Goal: Information Seeking & Learning: Learn about a topic

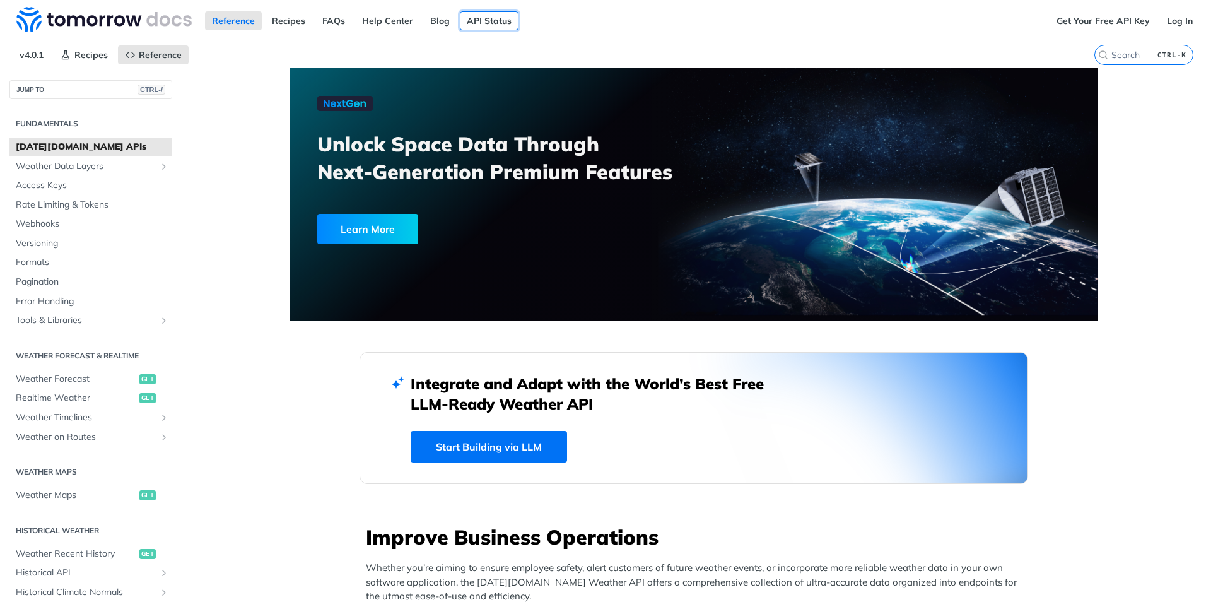
click at [484, 19] on link "API Status" at bounding box center [489, 20] width 59 height 19
click at [76, 160] on span "Weather Data Layers" at bounding box center [86, 166] width 140 height 13
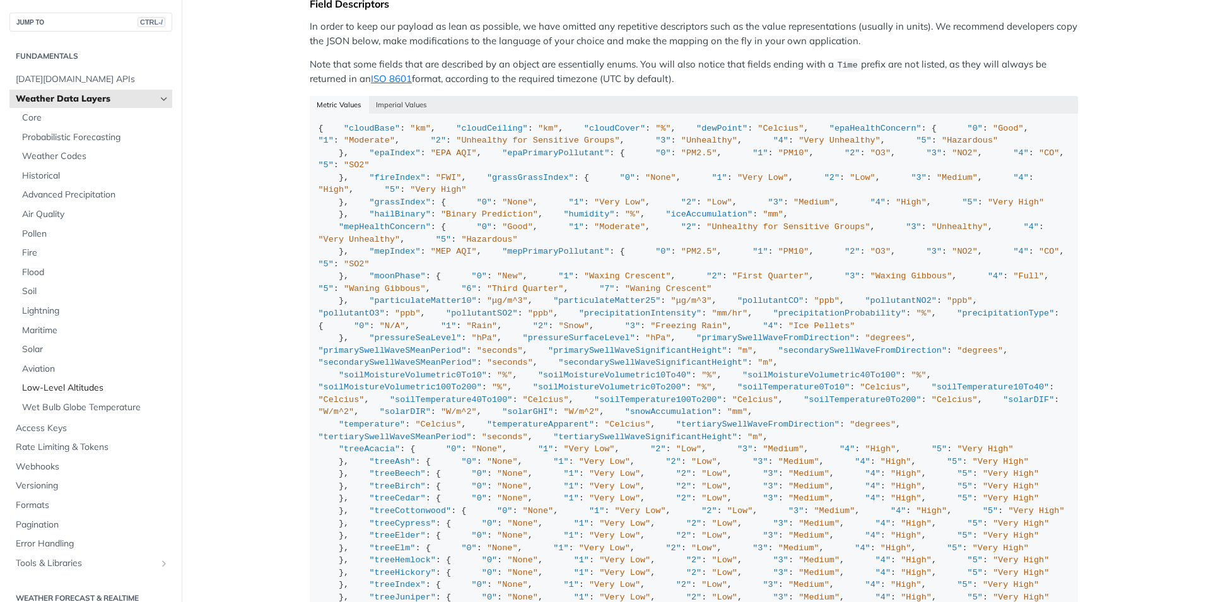
scroll to position [1199, 0]
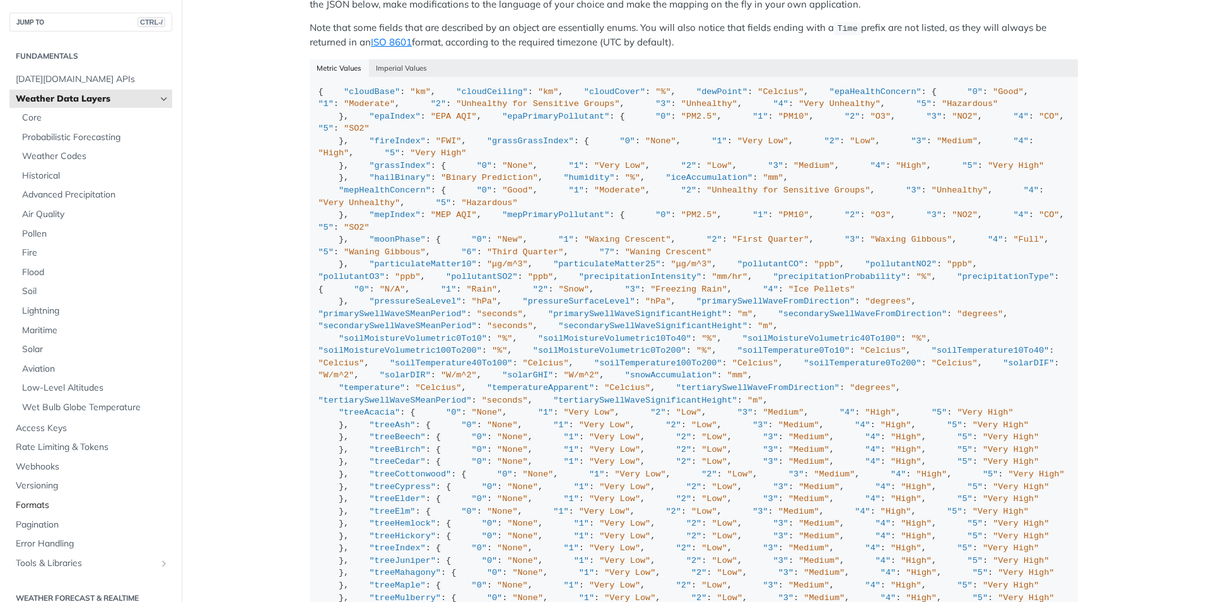
click at [32, 505] on span "Formats" at bounding box center [92, 505] width 153 height 13
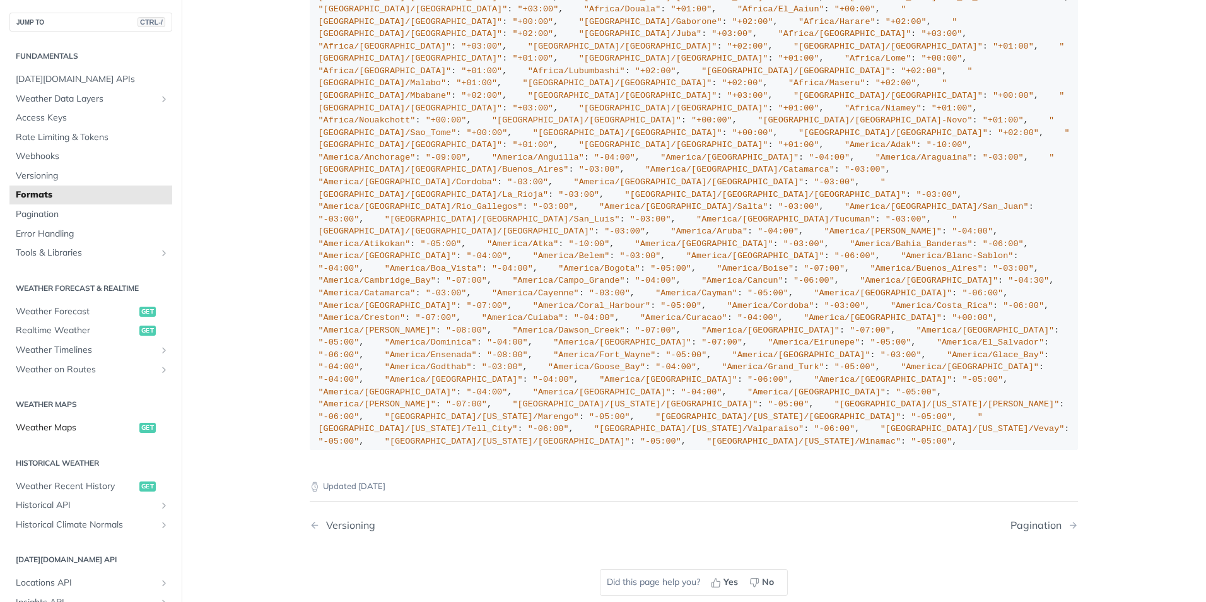
click at [58, 431] on span "Weather Maps" at bounding box center [76, 427] width 121 height 13
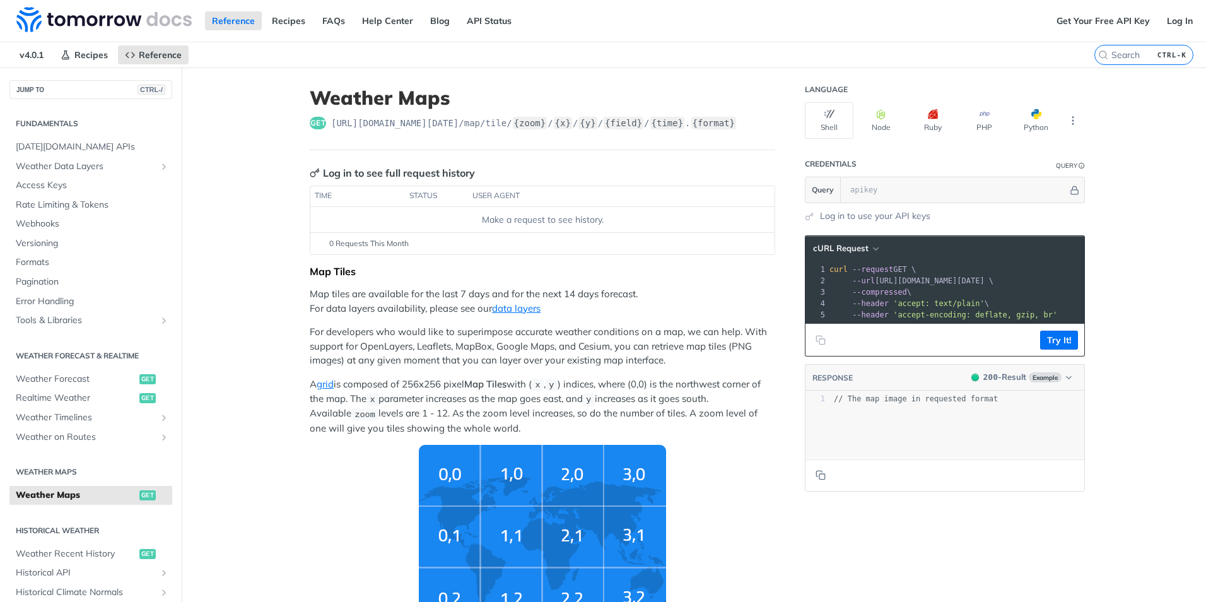
click at [56, 536] on h2 "Historical Weather" at bounding box center [90, 530] width 163 height 11
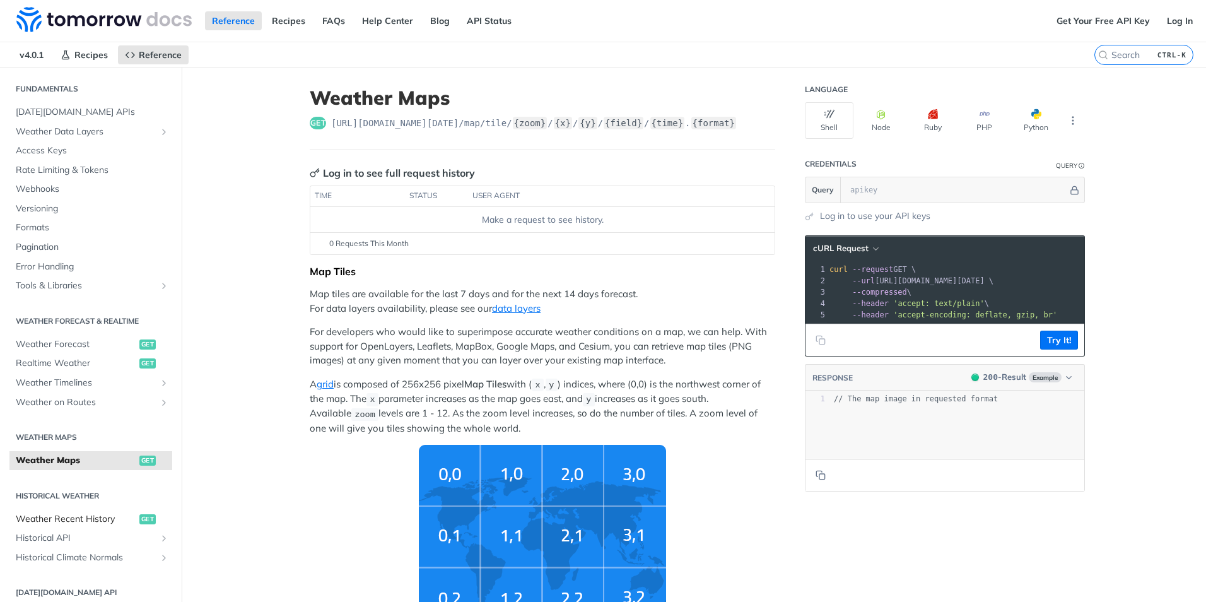
scroll to position [63, 0]
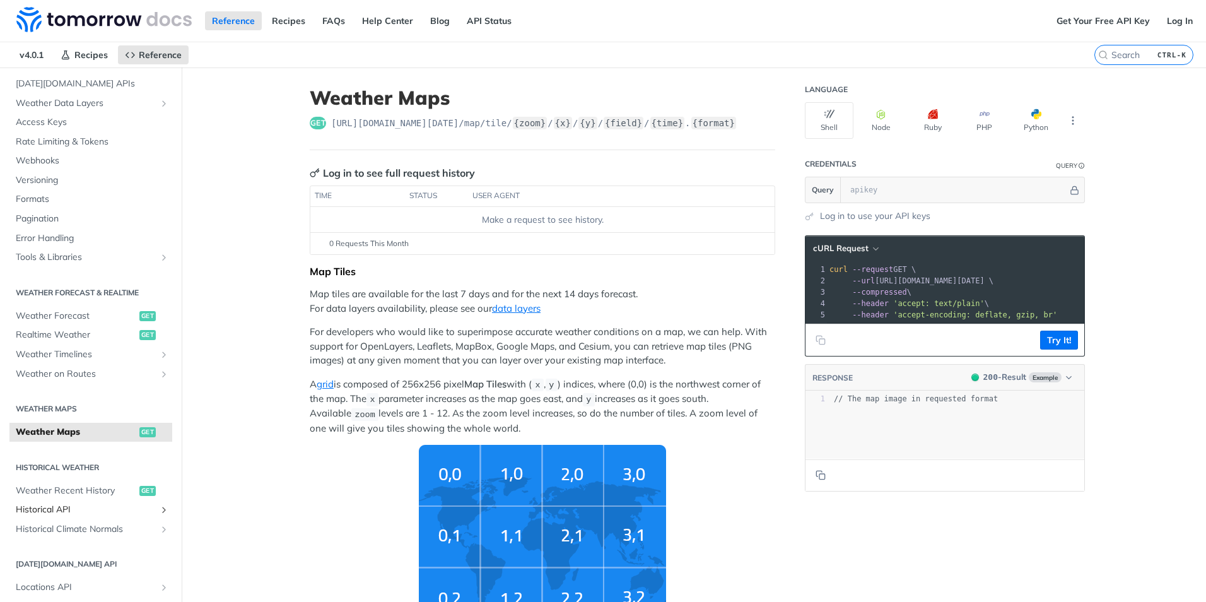
click at [59, 512] on span "Historical API" at bounding box center [86, 510] width 140 height 13
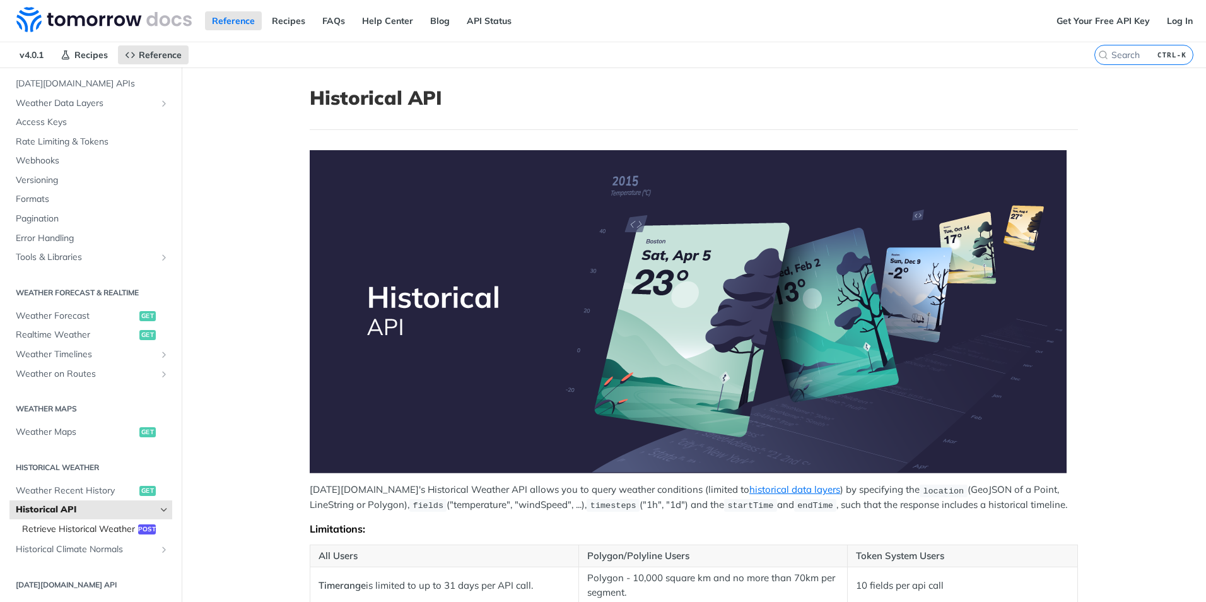
click at [83, 531] on span "Retrieve Historical Weather" at bounding box center [78, 529] width 113 height 13
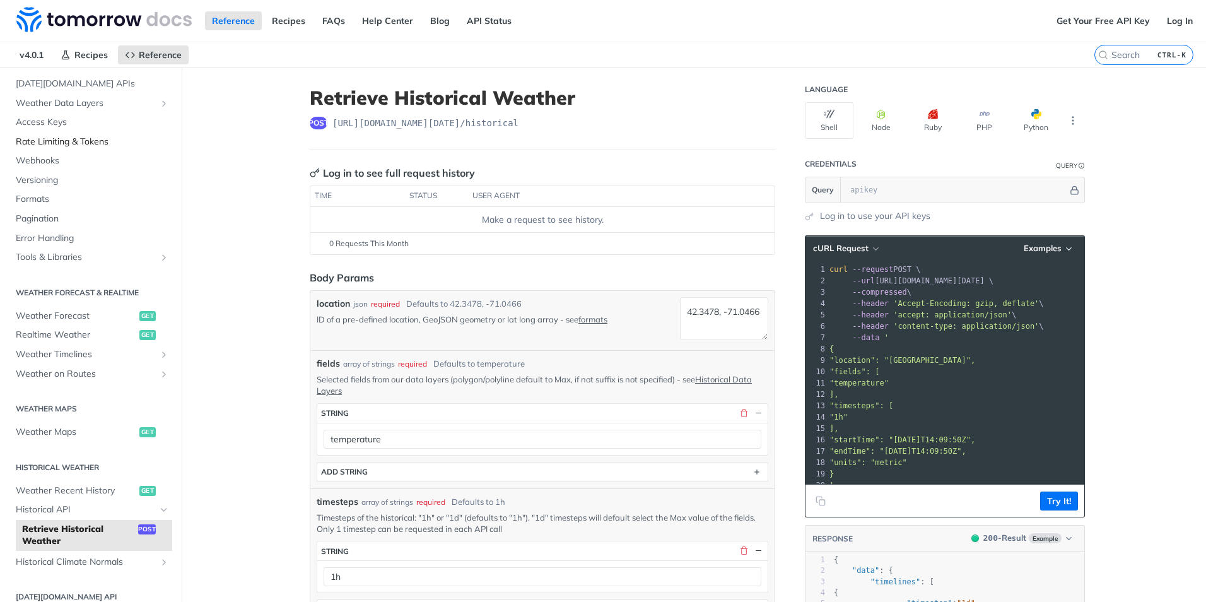
click at [80, 143] on span "Rate Limiting & Tokens" at bounding box center [92, 142] width 153 height 13
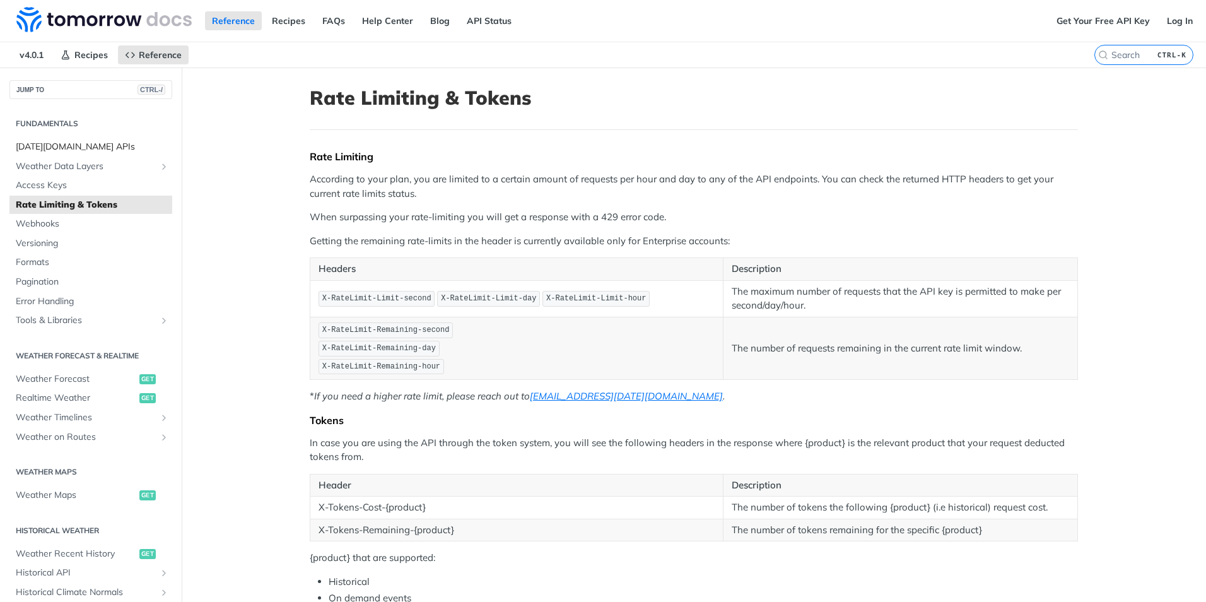
click at [83, 145] on span "[DATE][DOMAIN_NAME] APIs" at bounding box center [92, 147] width 153 height 13
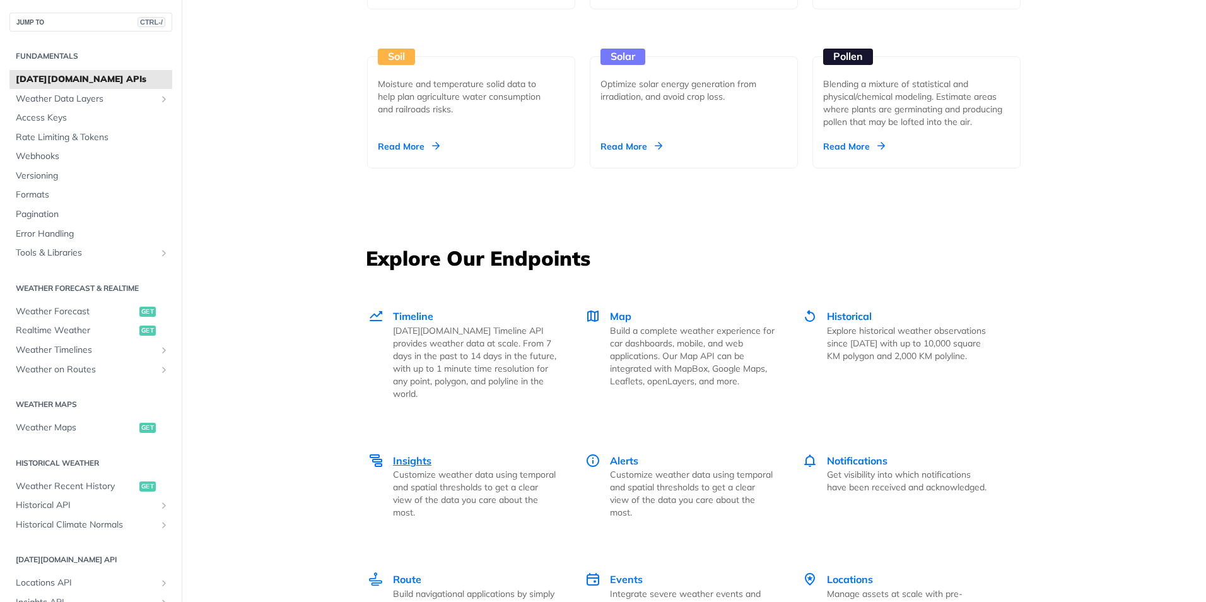
scroll to position [1577, 0]
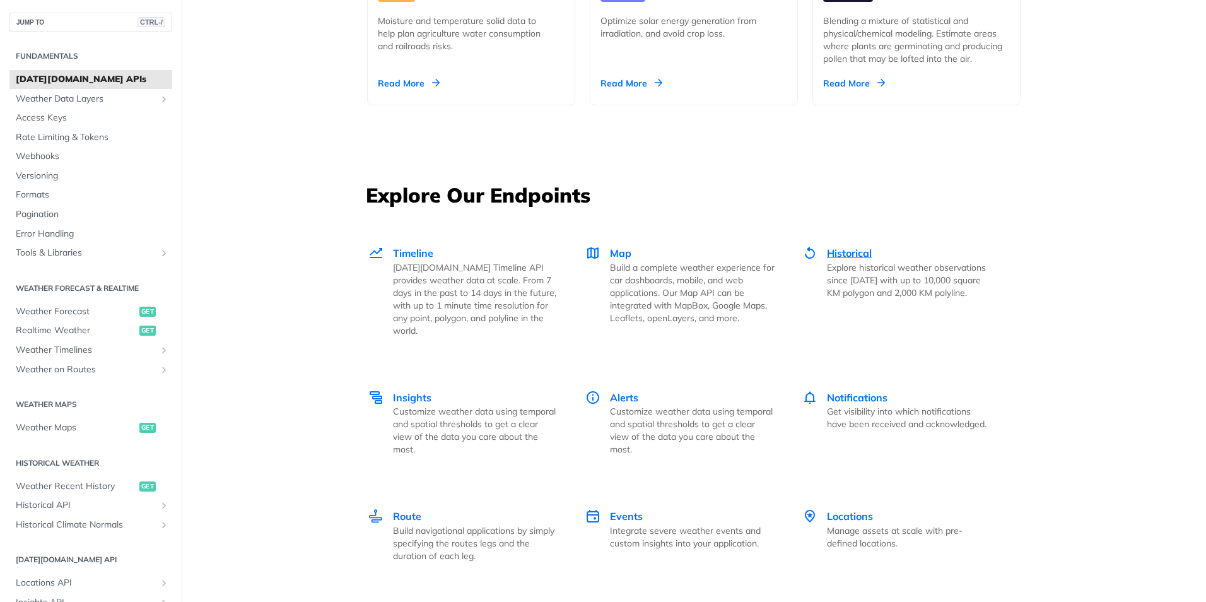
click at [840, 253] on span "Historical" at bounding box center [849, 253] width 45 height 13
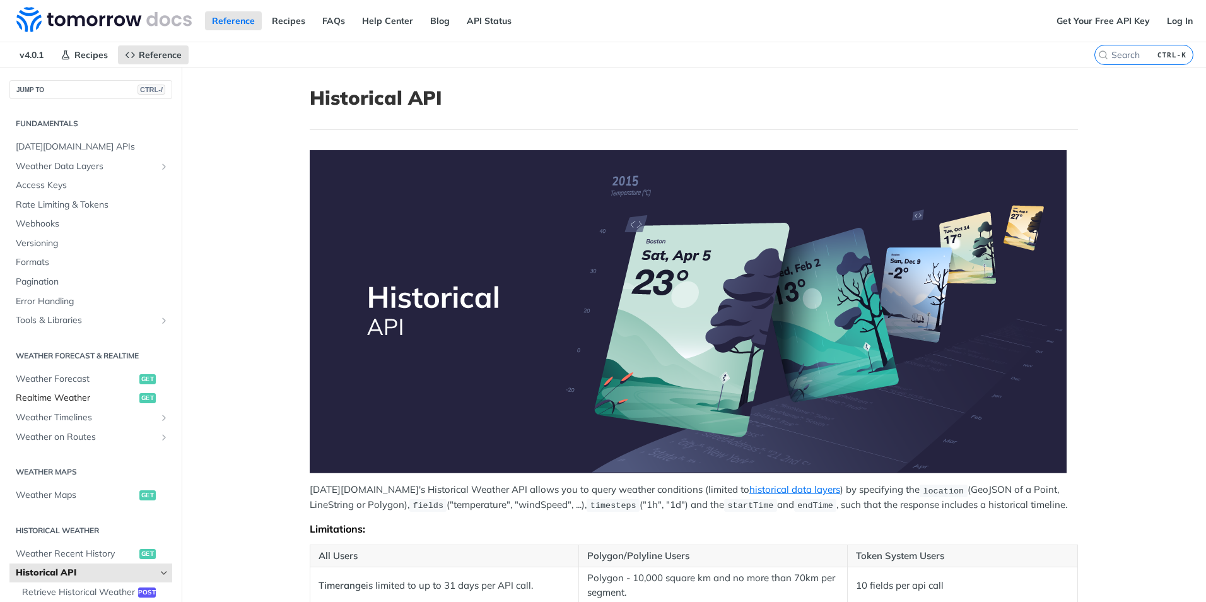
click at [46, 401] on span "Realtime Weather" at bounding box center [76, 398] width 121 height 13
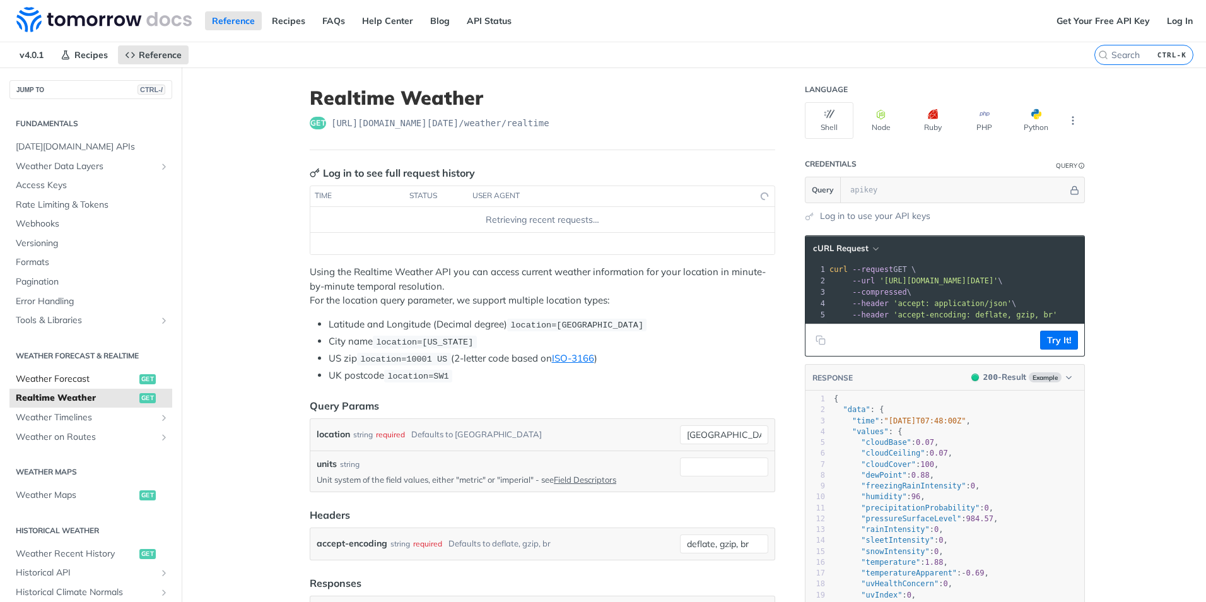
click at [56, 379] on span "Weather Forecast" at bounding box center [76, 379] width 121 height 13
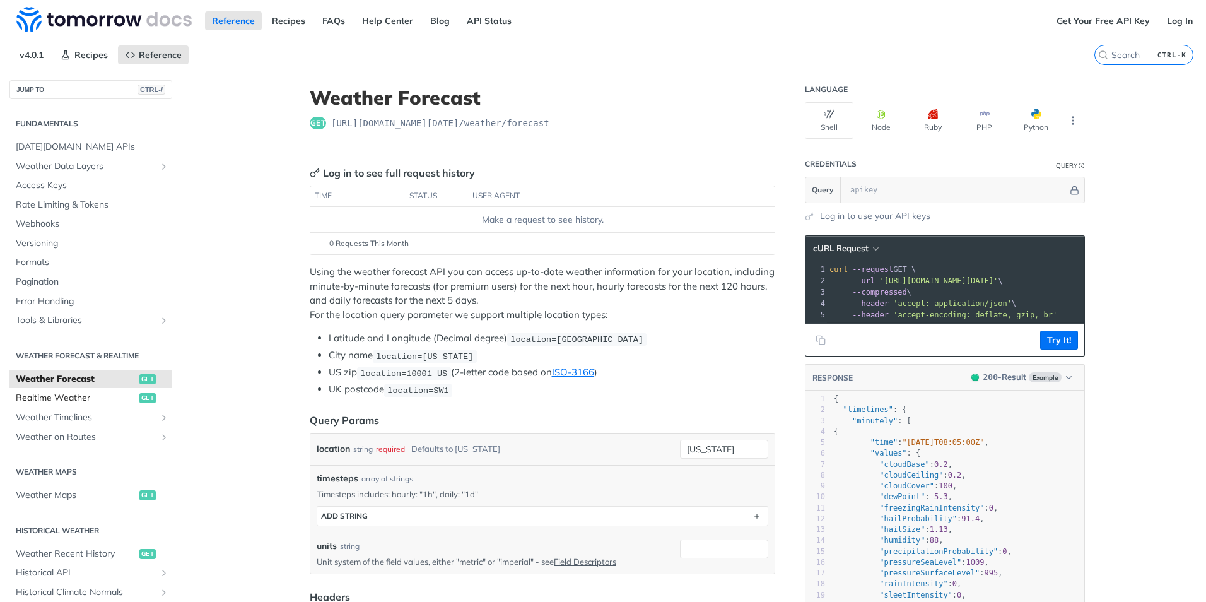
click at [62, 396] on span "Realtime Weather" at bounding box center [76, 398] width 121 height 13
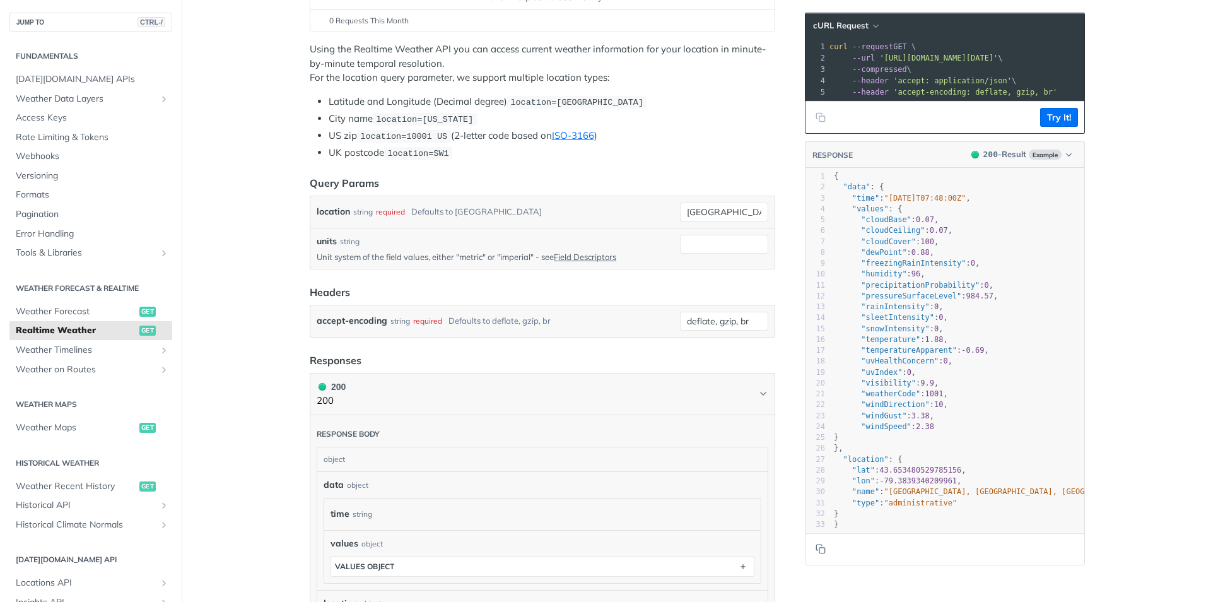
scroll to position [252, 0]
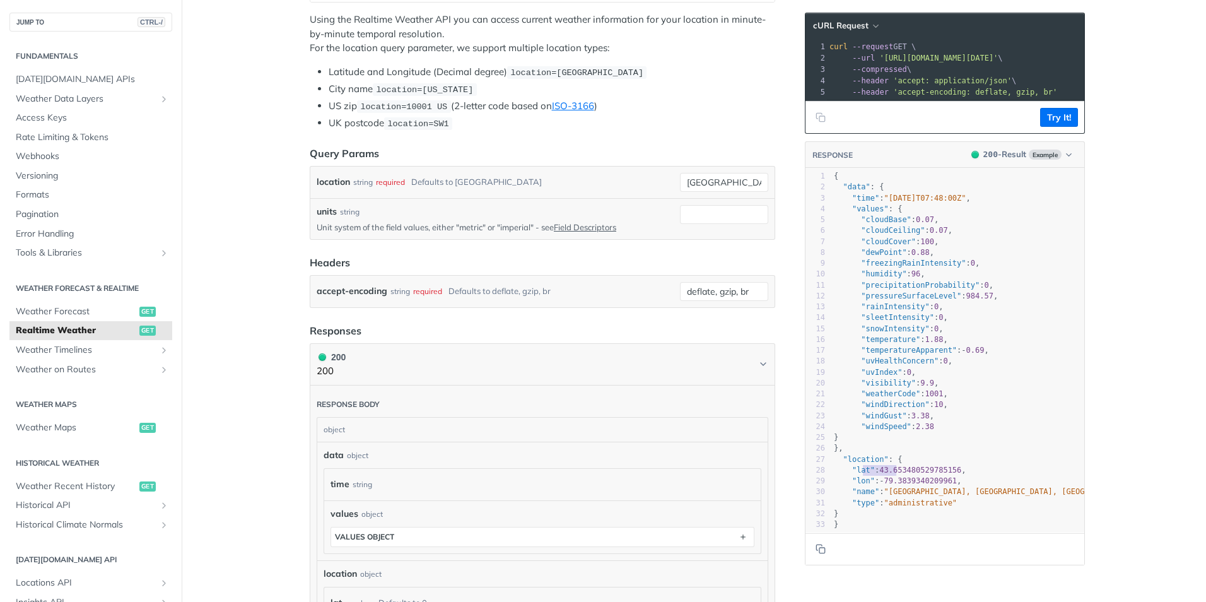
type textarea "t": 43.653480529785156, "lon": -79.3"
drag, startPoint x: 857, startPoint y: 482, endPoint x: 897, endPoint y: 488, distance: 39.6
click at [897, 488] on div "1 { 2 "data" : { 3 "time" : "2023-01-26T07:48:00Z" , 4 "values" : { 5 "cloudBas…" at bounding box center [980, 350] width 296 height 359
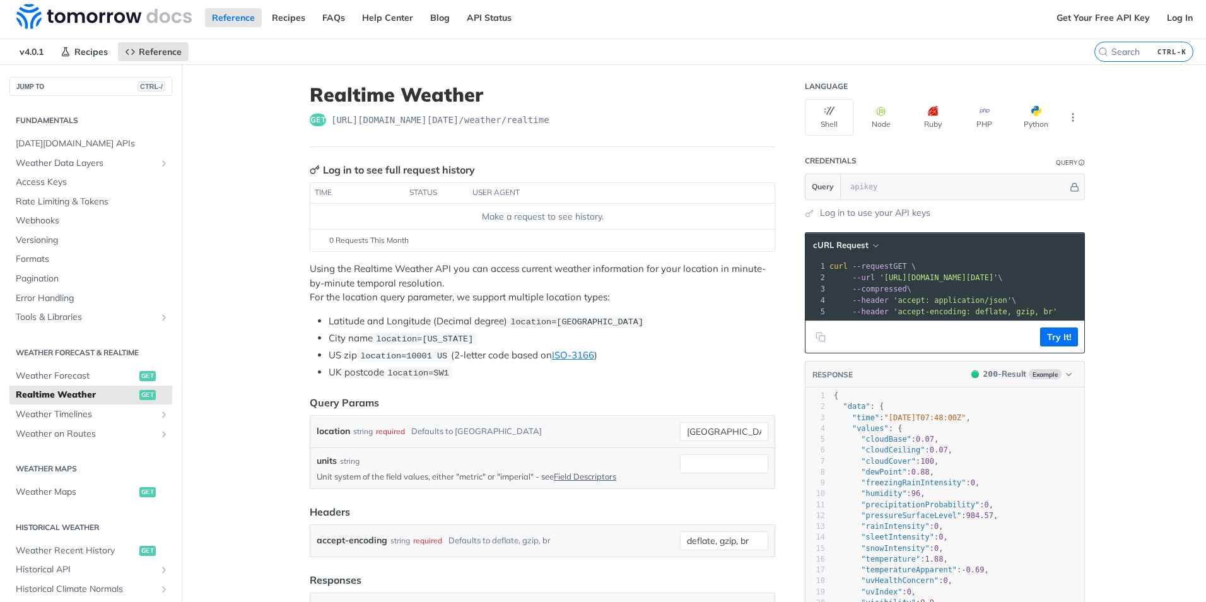
scroll to position [0, 0]
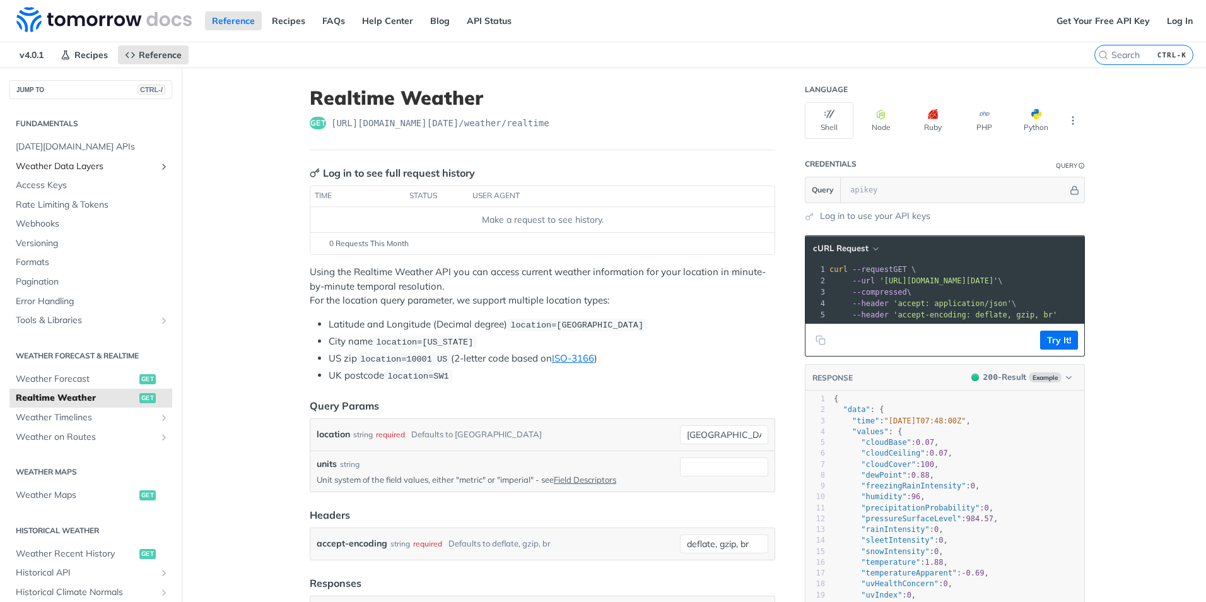
click at [68, 168] on span "Weather Data Layers" at bounding box center [86, 166] width 140 height 13
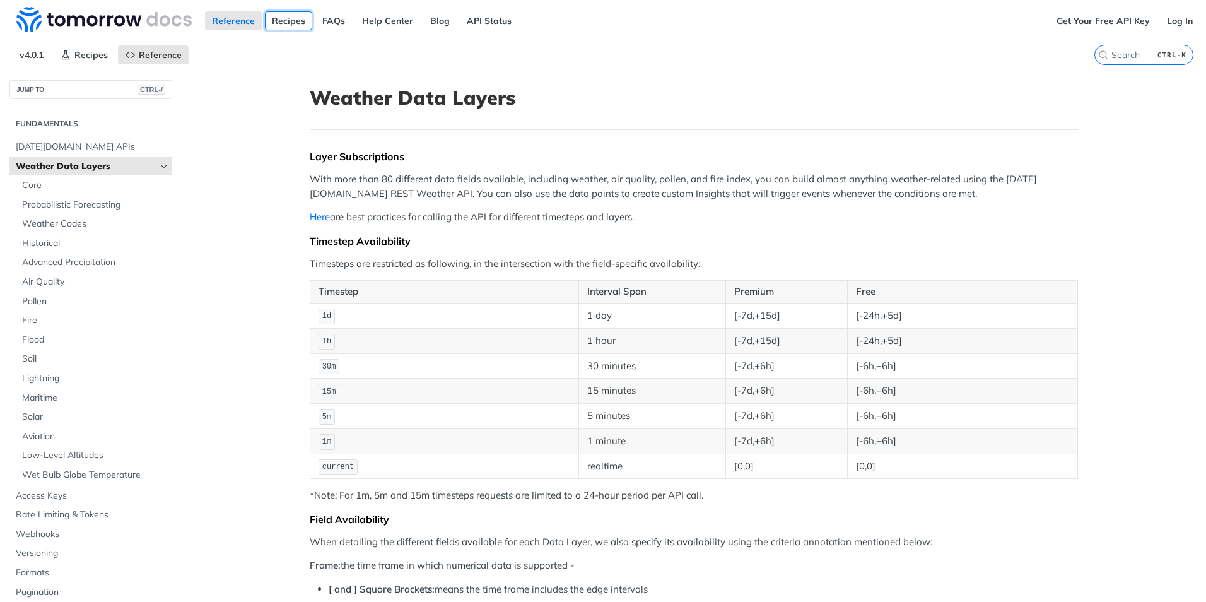
click at [290, 28] on link "Recipes" at bounding box center [288, 20] width 47 height 19
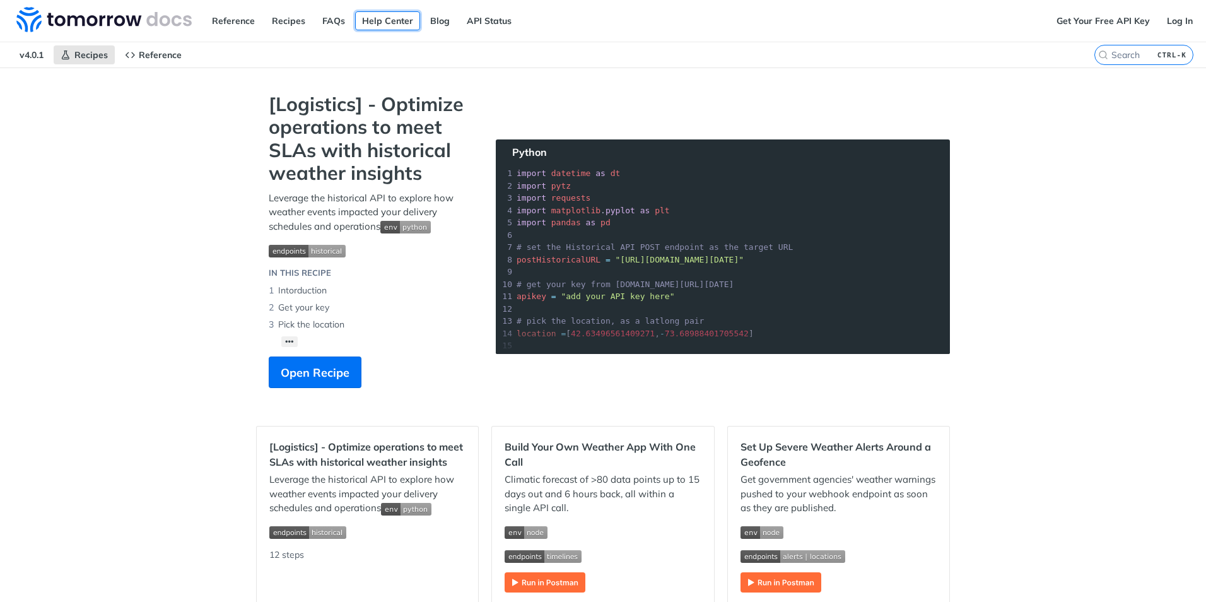
click at [370, 25] on link "Help Center" at bounding box center [387, 20] width 65 height 19
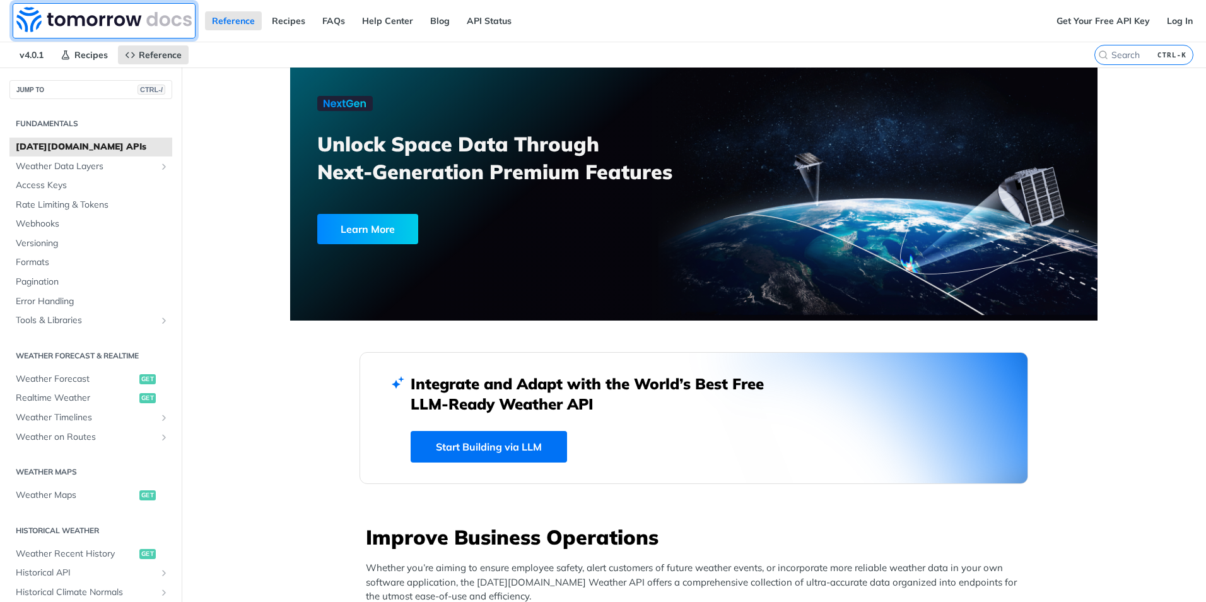
click at [83, 16] on img at bounding box center [103, 19] width 175 height 25
